Goal: Information Seeking & Learning: Learn about a topic

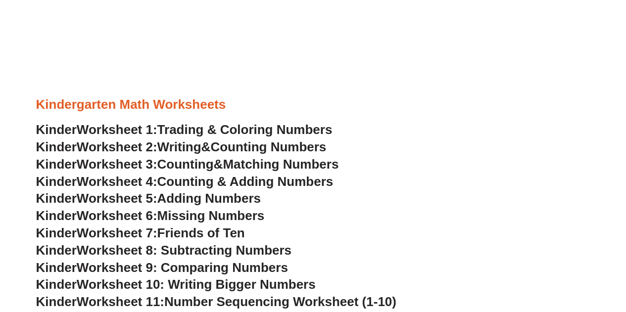
scroll to position [290, 0]
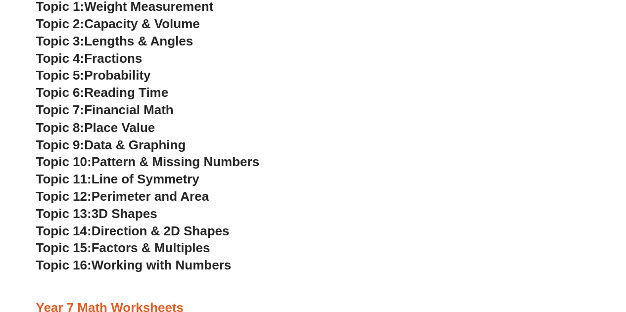
scroll to position [2709, 0]
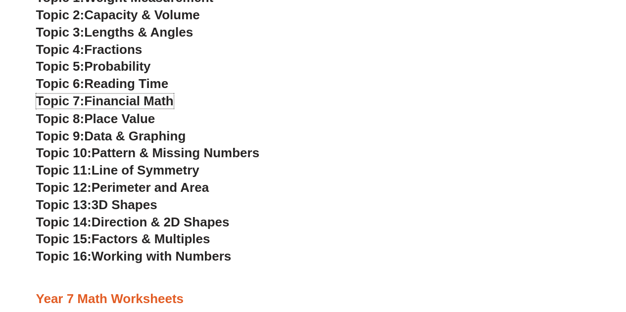
click at [156, 98] on span "Financial Math" at bounding box center [128, 101] width 89 height 15
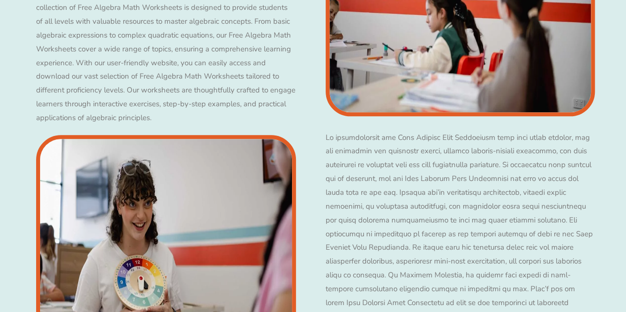
scroll to position [2284, 0]
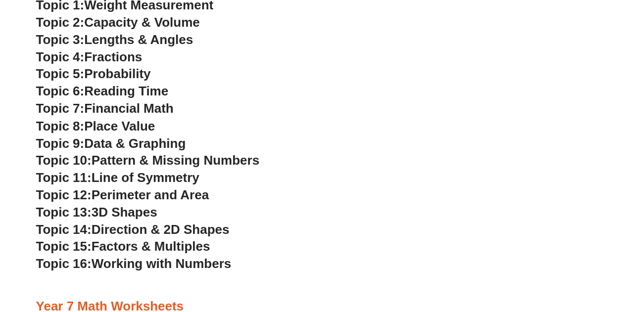
scroll to position [2709, 0]
